Goal: Entertainment & Leisure: Consume media (video, audio)

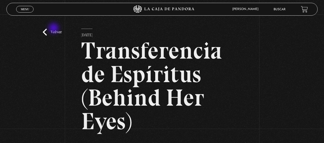
click at [54, 29] on link "Volver" at bounding box center [52, 32] width 19 height 7
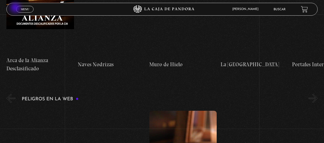
scroll to position [1141, 0]
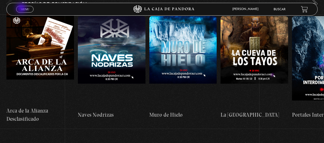
click at [22, 9] on span "Menu" at bounding box center [25, 9] width 8 height 3
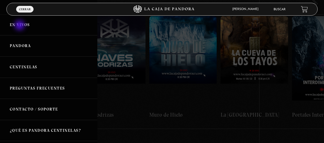
click at [20, 26] on link "En vivos" at bounding box center [48, 24] width 97 height 21
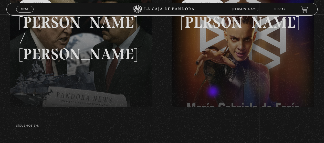
scroll to position [103, 0]
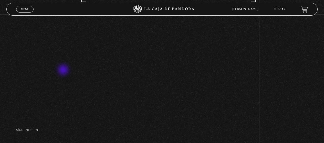
scroll to position [51, 0]
